Goal: Transaction & Acquisition: Download file/media

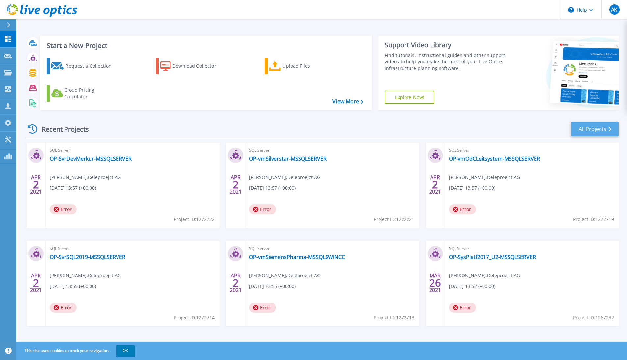
click at [497, 133] on link "All Projects" at bounding box center [595, 129] width 48 height 15
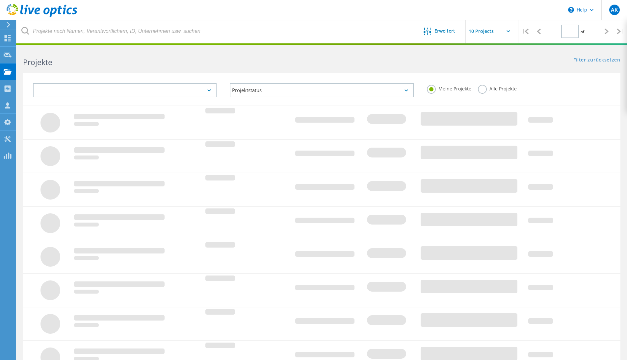
type input "1"
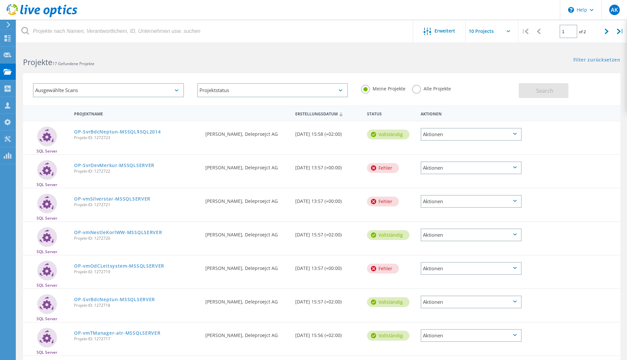
click at [440, 135] on div "Aktionen" at bounding box center [471, 134] width 101 height 13
click at [440, 149] on div "Löschen" at bounding box center [471, 150] width 100 height 10
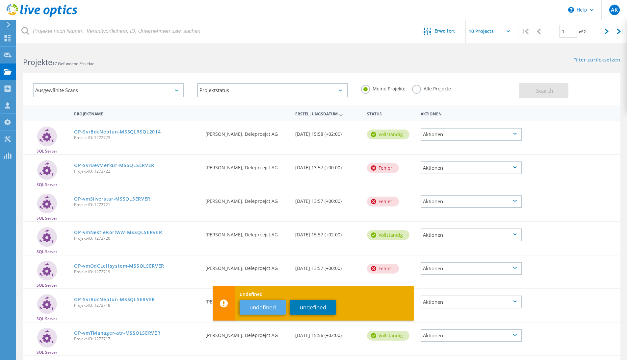
click at [267, 309] on button "undefined" at bounding box center [263, 307] width 46 height 15
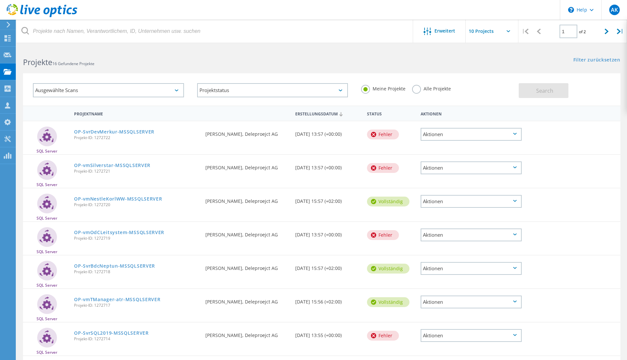
click at [440, 137] on div "Aktionen" at bounding box center [471, 134] width 101 height 13
click at [441, 148] on div "Löschen" at bounding box center [471, 145] width 100 height 10
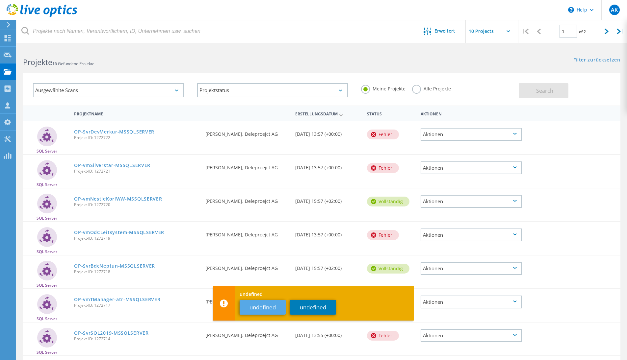
click at [265, 308] on button "undefined" at bounding box center [263, 307] width 46 height 15
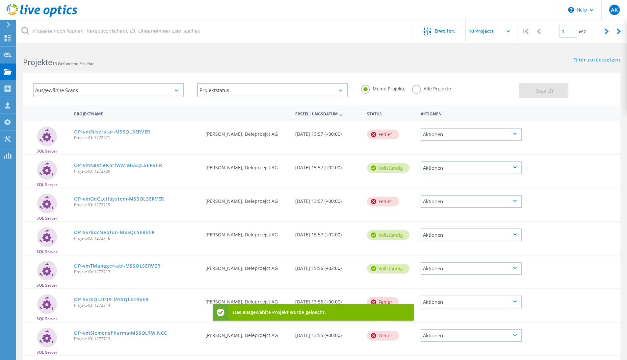
click at [445, 136] on div "Aktionen" at bounding box center [471, 134] width 101 height 13
click at [435, 146] on div "Löschen" at bounding box center [471, 145] width 100 height 10
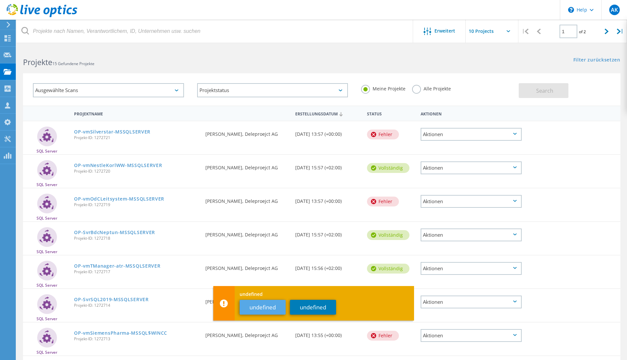
click at [267, 309] on button "undefined" at bounding box center [263, 307] width 46 height 15
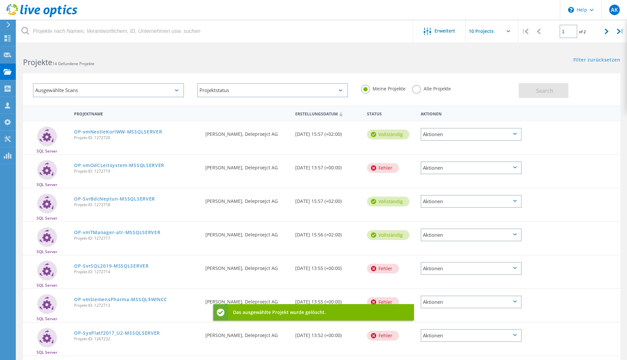
click at [444, 138] on div "Aktionen" at bounding box center [471, 134] width 101 height 13
click at [436, 151] on div "Löschen" at bounding box center [471, 150] width 100 height 10
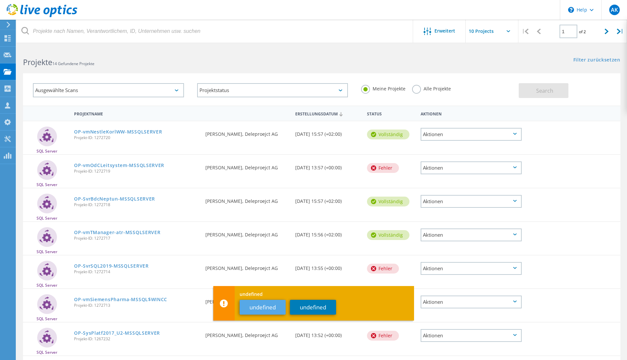
click at [265, 306] on button "undefined" at bounding box center [263, 307] width 46 height 15
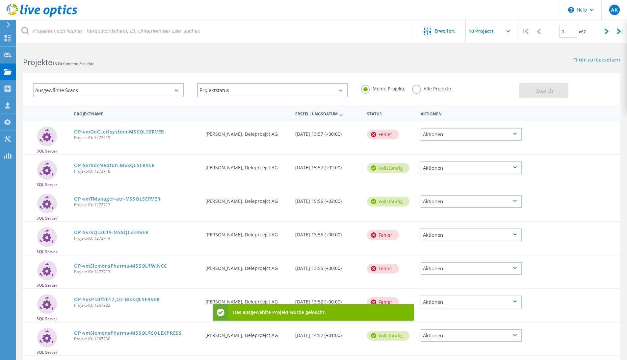
click at [443, 137] on div "Aktionen" at bounding box center [471, 134] width 101 height 13
click at [434, 148] on div "Löschen" at bounding box center [471, 145] width 100 height 10
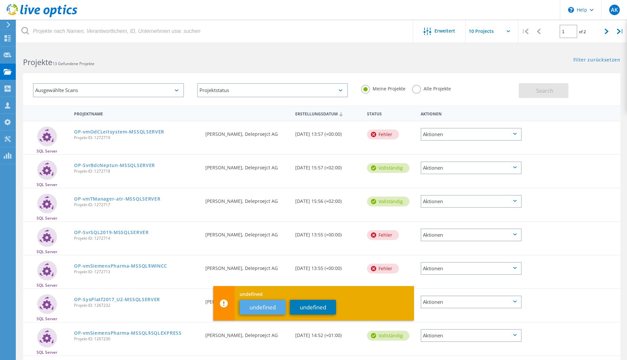
click at [247, 311] on button "undefined" at bounding box center [263, 307] width 46 height 15
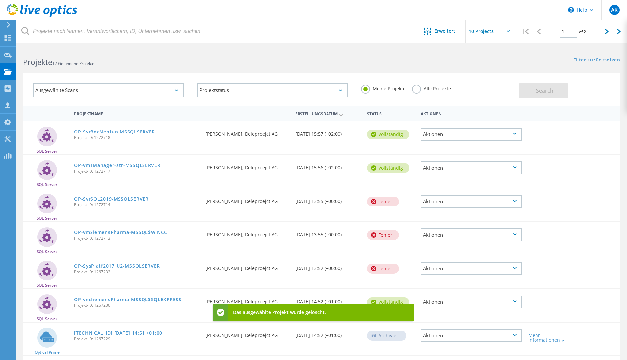
click at [435, 142] on div "Aktionen" at bounding box center [471, 134] width 108 height 26
click at [435, 134] on div "Aktionen" at bounding box center [471, 134] width 101 height 13
click at [430, 148] on div "Löschen" at bounding box center [471, 150] width 100 height 10
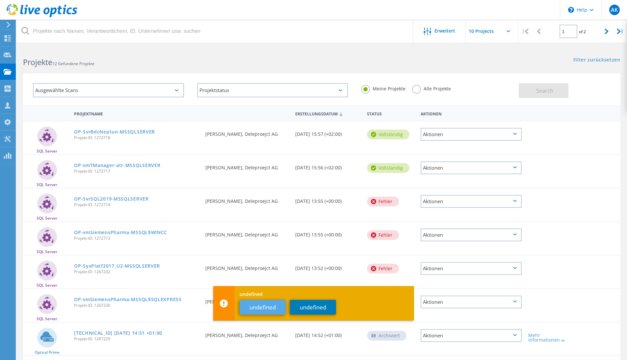
click at [268, 310] on button "undefined" at bounding box center [263, 307] width 46 height 15
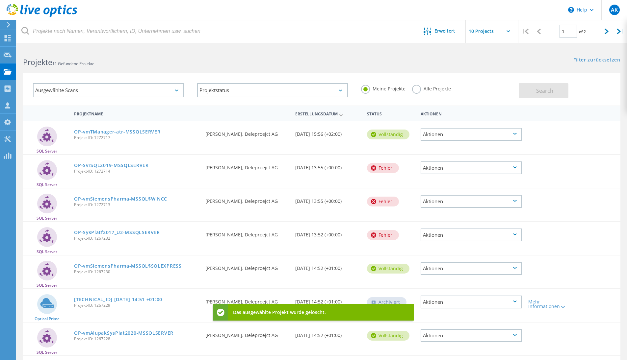
click at [436, 137] on div "Aktionen" at bounding box center [471, 134] width 101 height 13
click at [438, 148] on div "Löschen" at bounding box center [471, 150] width 100 height 10
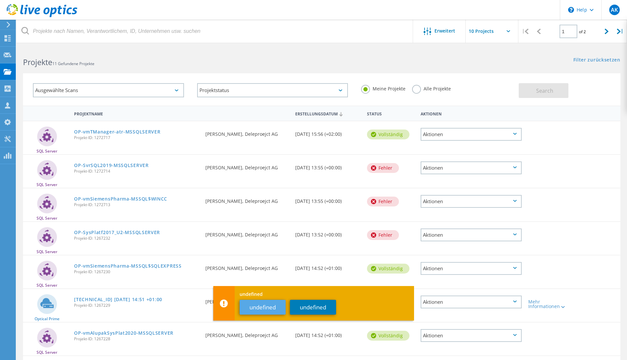
click at [274, 306] on button "undefined" at bounding box center [263, 307] width 46 height 15
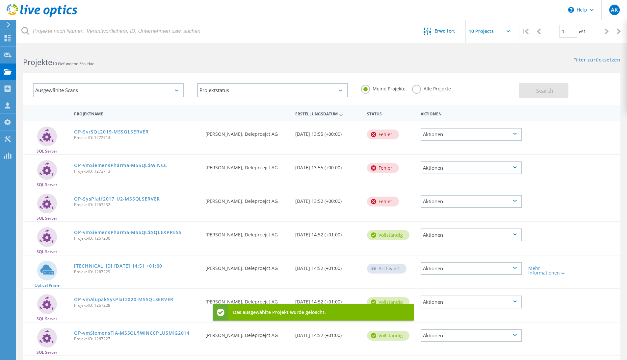
click at [456, 134] on div "Aktionen" at bounding box center [471, 134] width 101 height 13
click at [438, 151] on div "SQL Server OP-SvrSQL2019-MSSQLSERVER Projekt-ID: 1272714 Angefordert durch Adri…" at bounding box center [321, 137] width 597 height 33
click at [439, 147] on div "Aktionen" at bounding box center [471, 134] width 108 height 26
click at [443, 131] on div "Aktionen" at bounding box center [471, 134] width 101 height 13
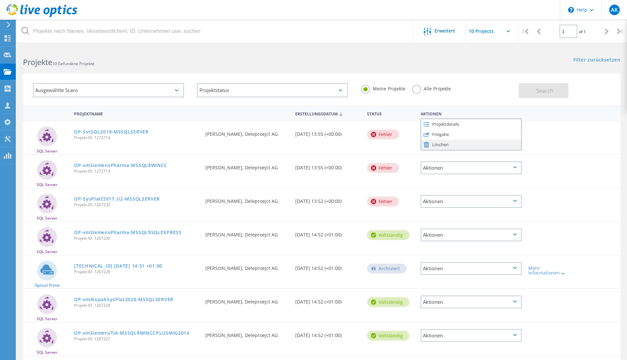
click at [433, 148] on div "Löschen" at bounding box center [471, 145] width 100 height 10
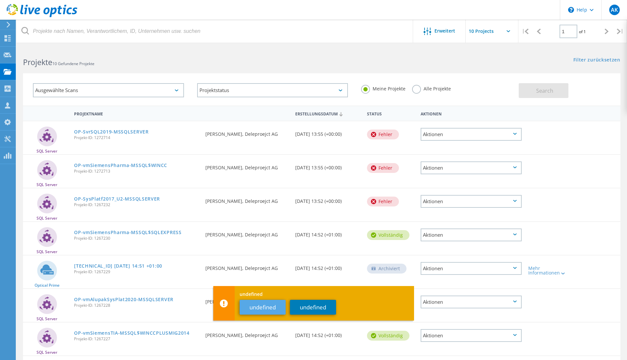
click at [254, 306] on button "undefined" at bounding box center [263, 307] width 46 height 15
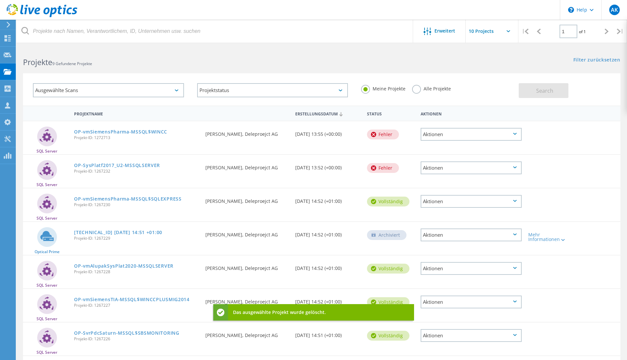
click at [432, 134] on div "Aktionen" at bounding box center [471, 134] width 101 height 13
click at [432, 144] on div "Löschen" at bounding box center [471, 145] width 100 height 10
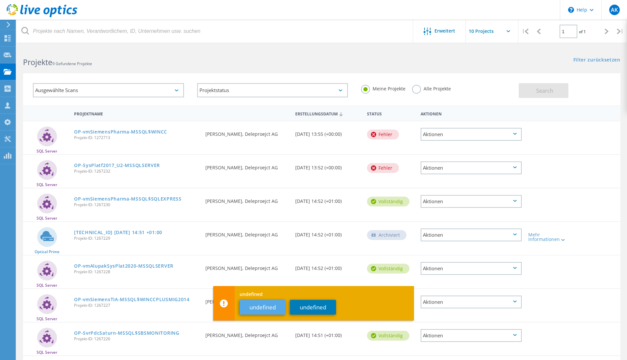
click at [257, 306] on button "undefined" at bounding box center [263, 307] width 46 height 15
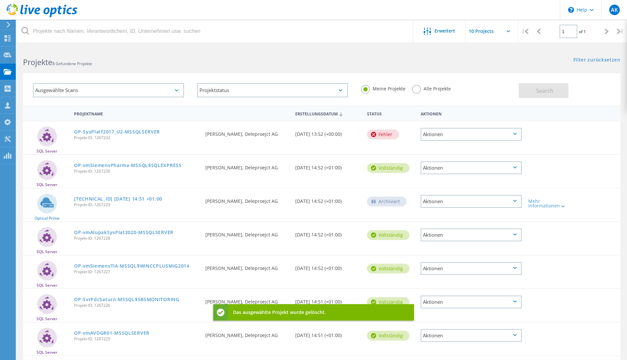
click at [440, 137] on div "Aktionen" at bounding box center [471, 134] width 101 height 13
click at [433, 149] on div "Löschen" at bounding box center [471, 145] width 100 height 10
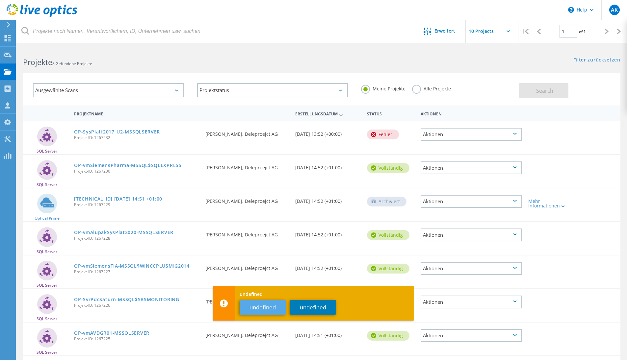
click at [266, 300] on button "undefined" at bounding box center [263, 307] width 46 height 15
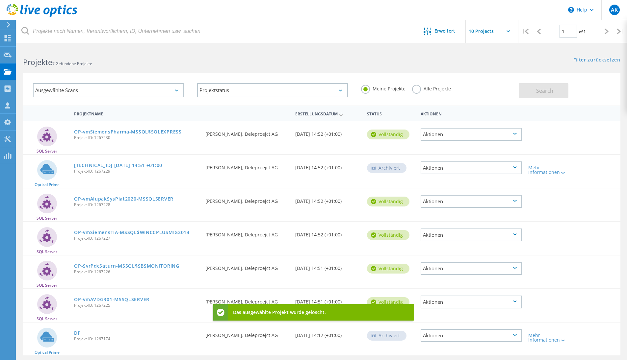
click at [441, 138] on div "Aktionen" at bounding box center [471, 134] width 101 height 13
click at [435, 152] on div "Löschen" at bounding box center [471, 150] width 100 height 10
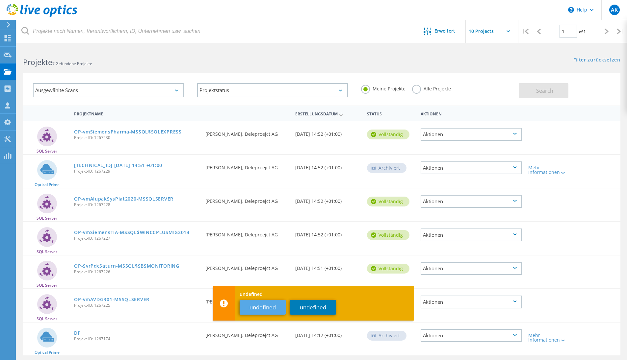
click at [257, 308] on button "undefined" at bounding box center [263, 307] width 46 height 15
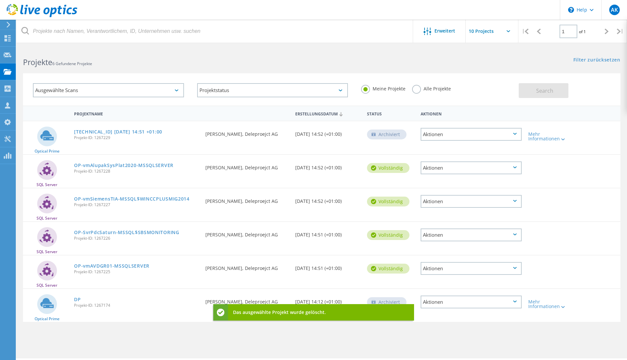
click at [436, 134] on div "Aktionen" at bounding box center [471, 134] width 101 height 13
click at [439, 147] on div "Löschen" at bounding box center [471, 145] width 100 height 10
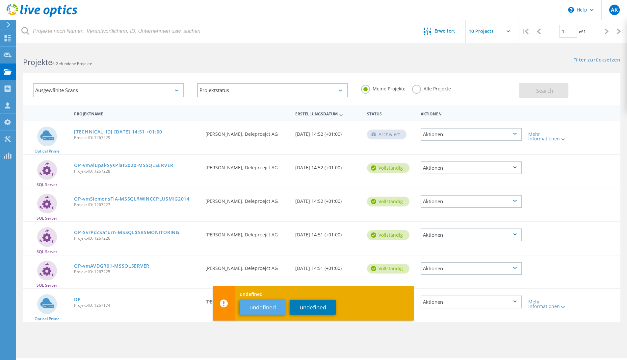
click at [262, 309] on button "undefined" at bounding box center [263, 307] width 46 height 15
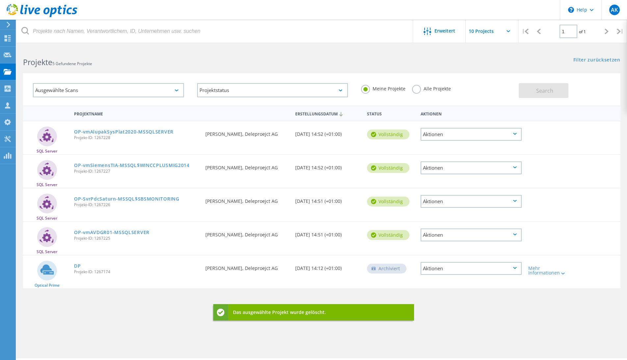
click at [441, 134] on div "Aktionen" at bounding box center [471, 134] width 101 height 13
click at [437, 148] on div "Löschen" at bounding box center [471, 150] width 100 height 10
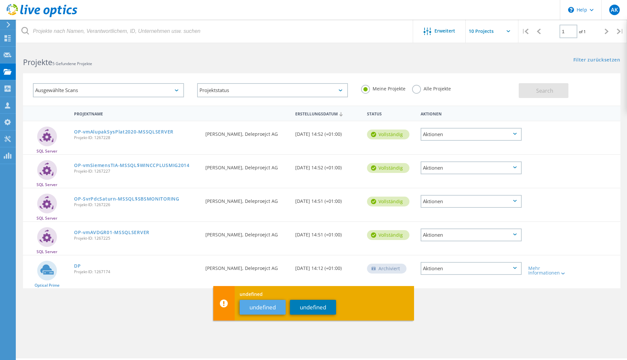
click at [270, 312] on button "undefined" at bounding box center [263, 307] width 46 height 15
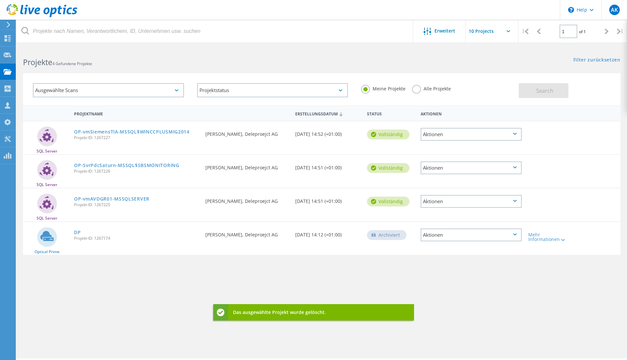
click at [436, 135] on div "Aktionen" at bounding box center [471, 134] width 101 height 13
click at [431, 151] on div "Löschen" at bounding box center [471, 150] width 100 height 10
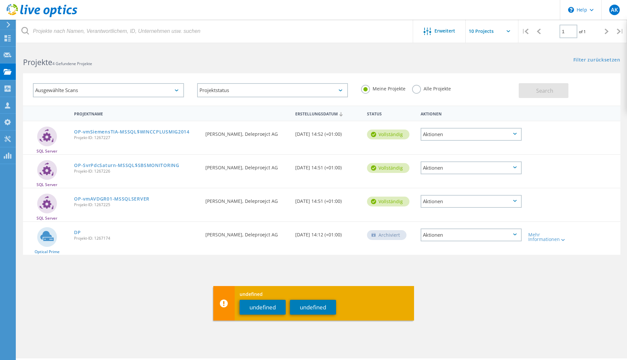
drag, startPoint x: 274, startPoint y: 308, endPoint x: 277, endPoint y: 300, distance: 8.9
click at [274, 308] on button "undefined" at bounding box center [263, 307] width 46 height 15
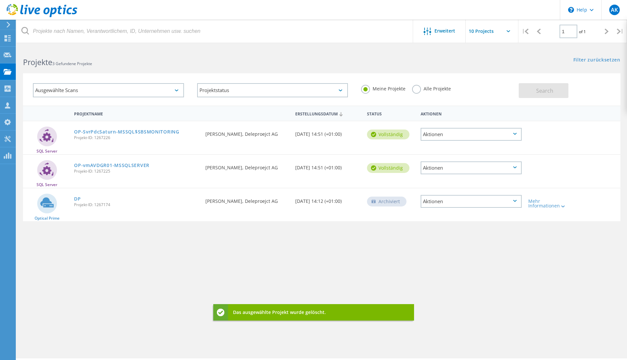
click at [449, 131] on div "Aktionen" at bounding box center [471, 134] width 101 height 13
click at [439, 150] on div "Löschen" at bounding box center [471, 150] width 100 height 10
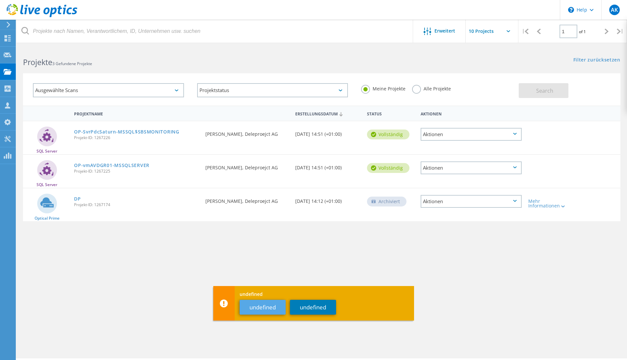
click at [277, 313] on button "undefined" at bounding box center [263, 307] width 46 height 15
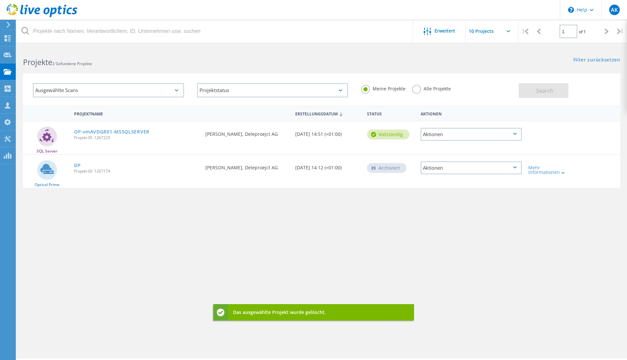
click at [451, 132] on div "Aktionen" at bounding box center [471, 134] width 101 height 13
click at [439, 148] on div "Löschen" at bounding box center [471, 150] width 100 height 10
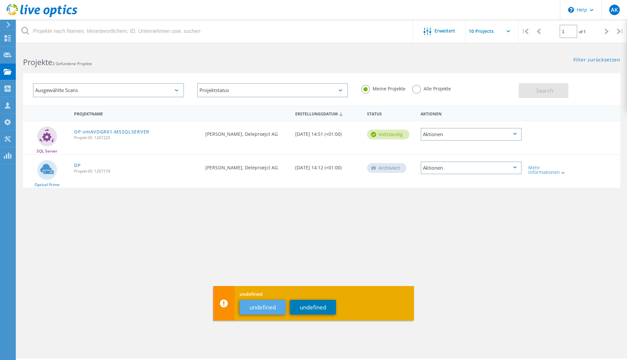
click at [276, 310] on button "undefined" at bounding box center [263, 307] width 46 height 15
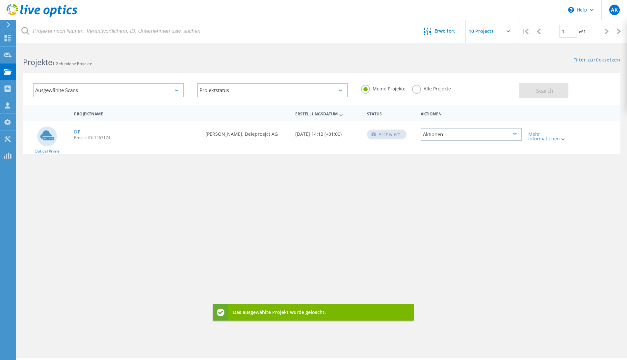
click at [466, 136] on div "Aktionen" at bounding box center [471, 134] width 101 height 13
click at [459, 152] on div "Wiederherstellen" at bounding box center [471, 150] width 100 height 10
click at [462, 138] on div "Aktionen" at bounding box center [471, 134] width 101 height 13
click at [451, 143] on div "Löschen" at bounding box center [471, 145] width 100 height 10
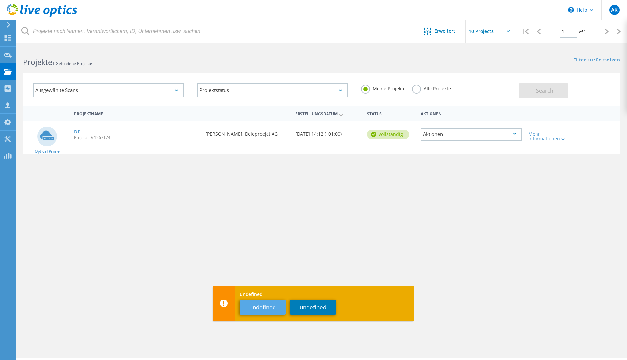
drag, startPoint x: 256, startPoint y: 320, endPoint x: 259, endPoint y: 313, distance: 7.7
click at [256, 320] on div "undefined undefined undefined" at bounding box center [313, 303] width 201 height 35
click at [267, 308] on button "undefined" at bounding box center [263, 307] width 46 height 15
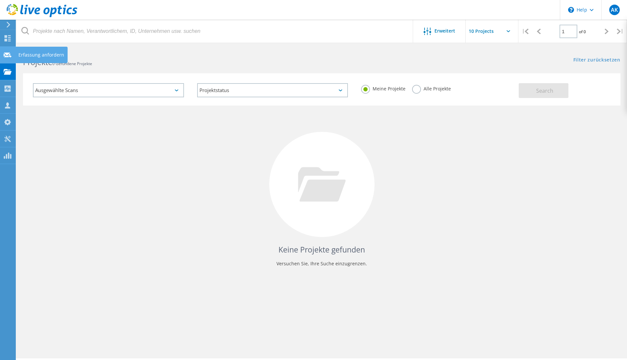
click at [8, 54] on use at bounding box center [8, 54] width 8 height 5
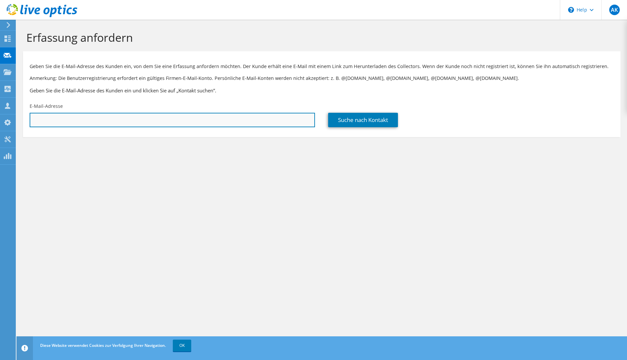
click at [178, 122] on input "text" at bounding box center [172, 120] width 285 height 14
type input "[PERSON_NAME][EMAIL_ADDRESS][PERSON_NAME][DOMAIN_NAME]"
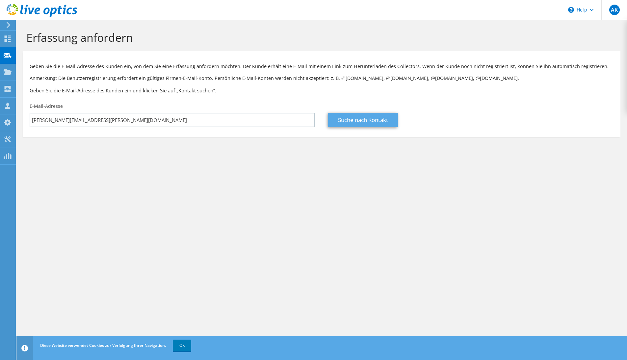
click at [338, 122] on link "Suche nach Kontakt" at bounding box center [363, 120] width 70 height 14
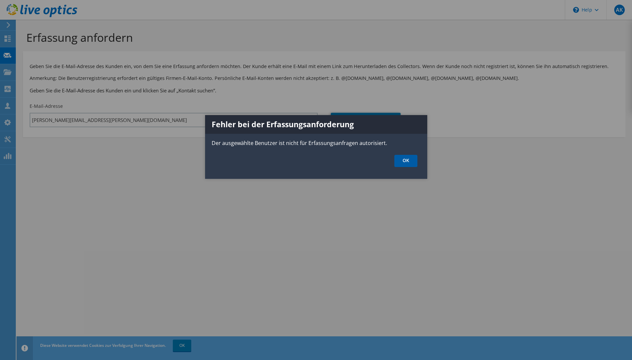
click at [407, 163] on link "OK" at bounding box center [405, 161] width 23 height 12
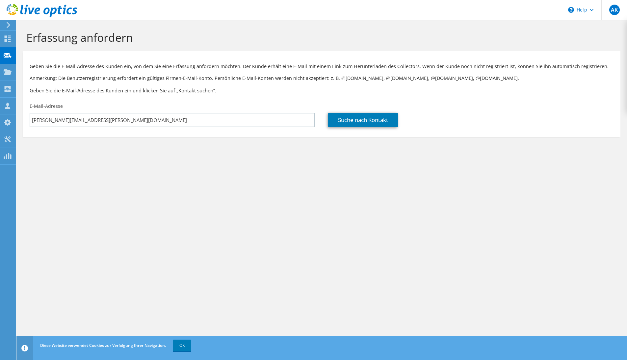
click at [7, 25] on icon at bounding box center [8, 25] width 5 height 6
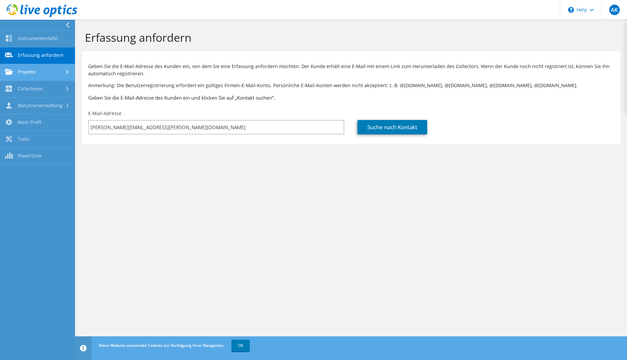
click at [25, 78] on link "Projekte" at bounding box center [37, 72] width 75 height 17
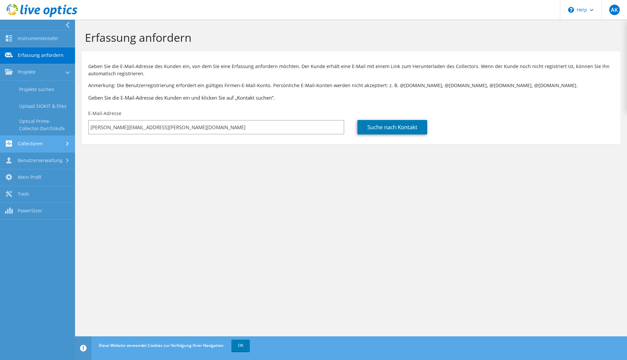
click at [34, 141] on link "Collectoren" at bounding box center [37, 144] width 75 height 17
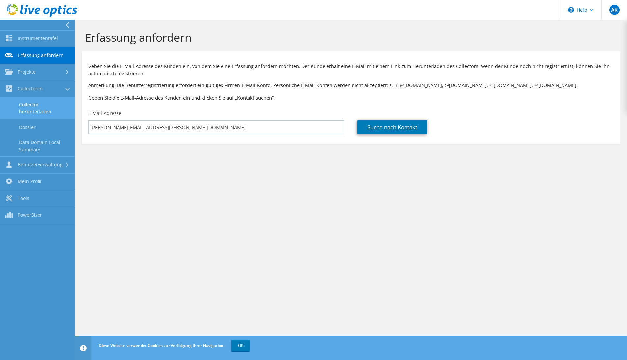
click at [42, 113] on link "Collector herunterladen" at bounding box center [37, 108] width 75 height 21
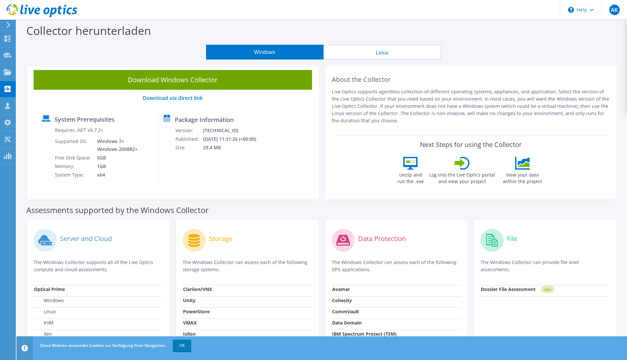
click at [371, 50] on button "Linux" at bounding box center [381, 52] width 117 height 15
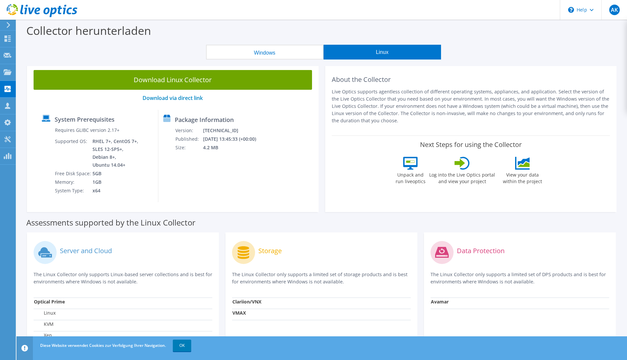
click at [240, 52] on button "Windows" at bounding box center [264, 52] width 117 height 15
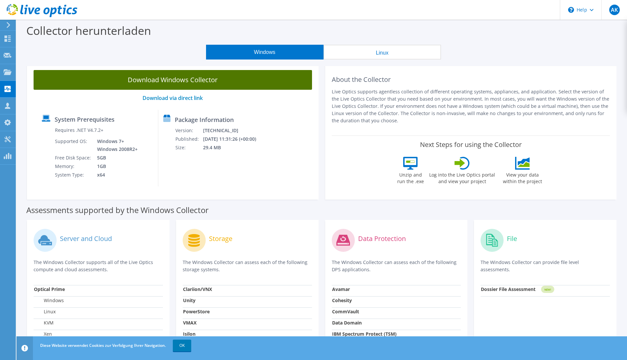
click at [137, 79] on link "Download Windows Collector" at bounding box center [173, 80] width 278 height 20
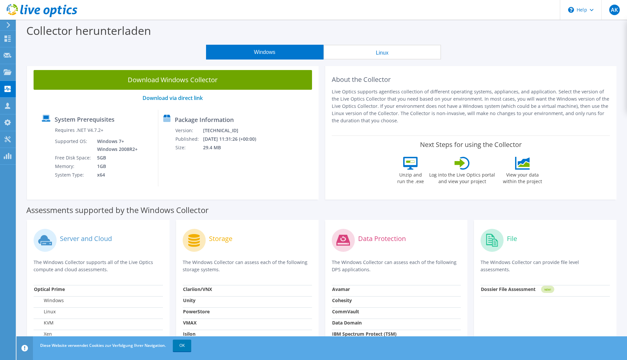
click at [38, 6] on icon at bounding box center [42, 10] width 71 height 13
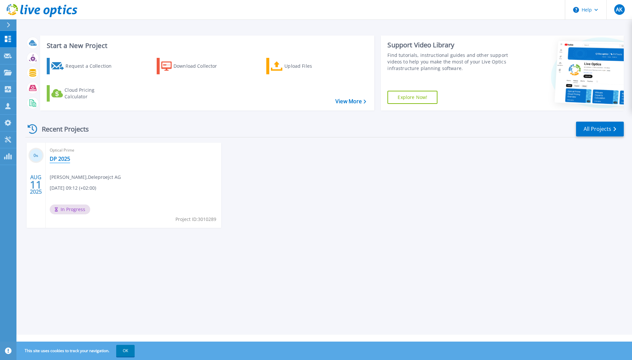
click at [61, 157] on link "DP 2025" at bounding box center [60, 159] width 20 height 7
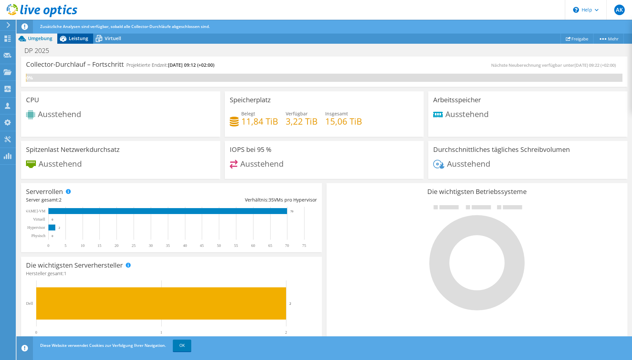
click at [79, 38] on span "Leistung" at bounding box center [78, 38] width 19 height 6
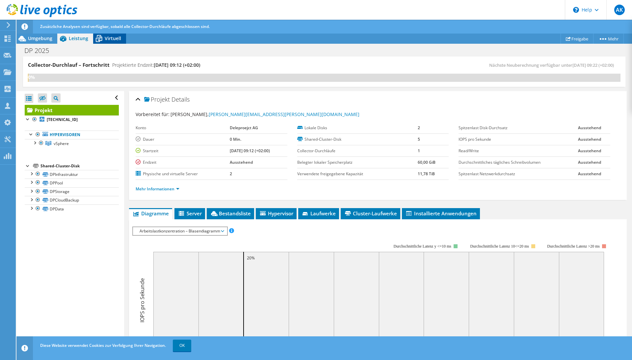
click at [120, 41] on div "Virtuell" at bounding box center [109, 38] width 33 height 11
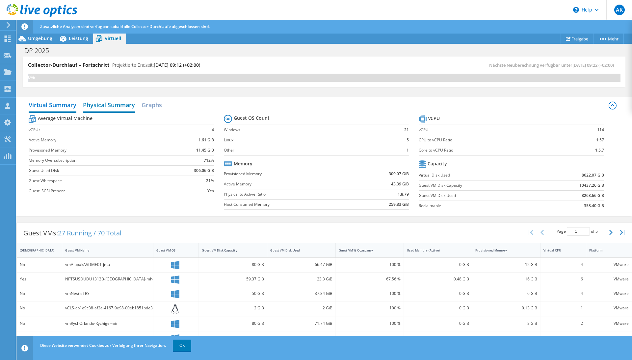
click at [115, 106] on h2 "Physical Summary" at bounding box center [109, 105] width 52 height 14
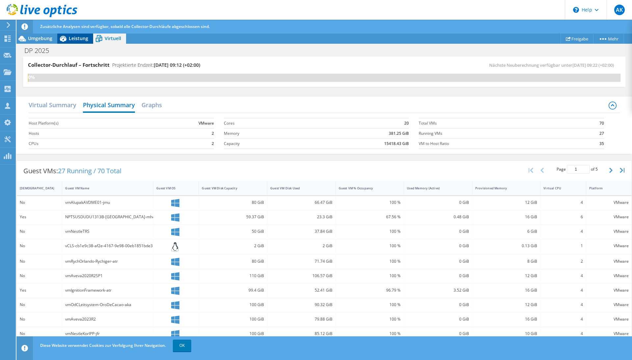
click at [78, 39] on span "Leistung" at bounding box center [78, 38] width 19 height 6
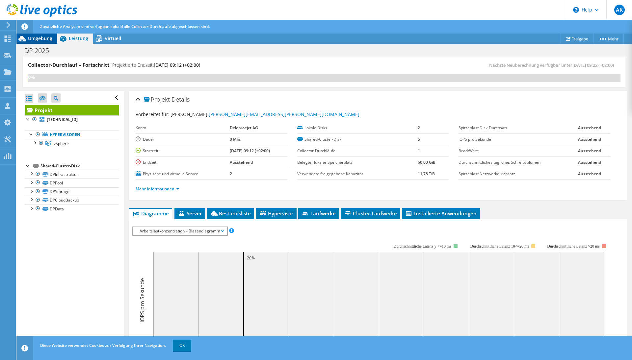
click at [32, 42] on div "Umgebung" at bounding box center [36, 38] width 41 height 11
